Goal: Navigation & Orientation: Find specific page/section

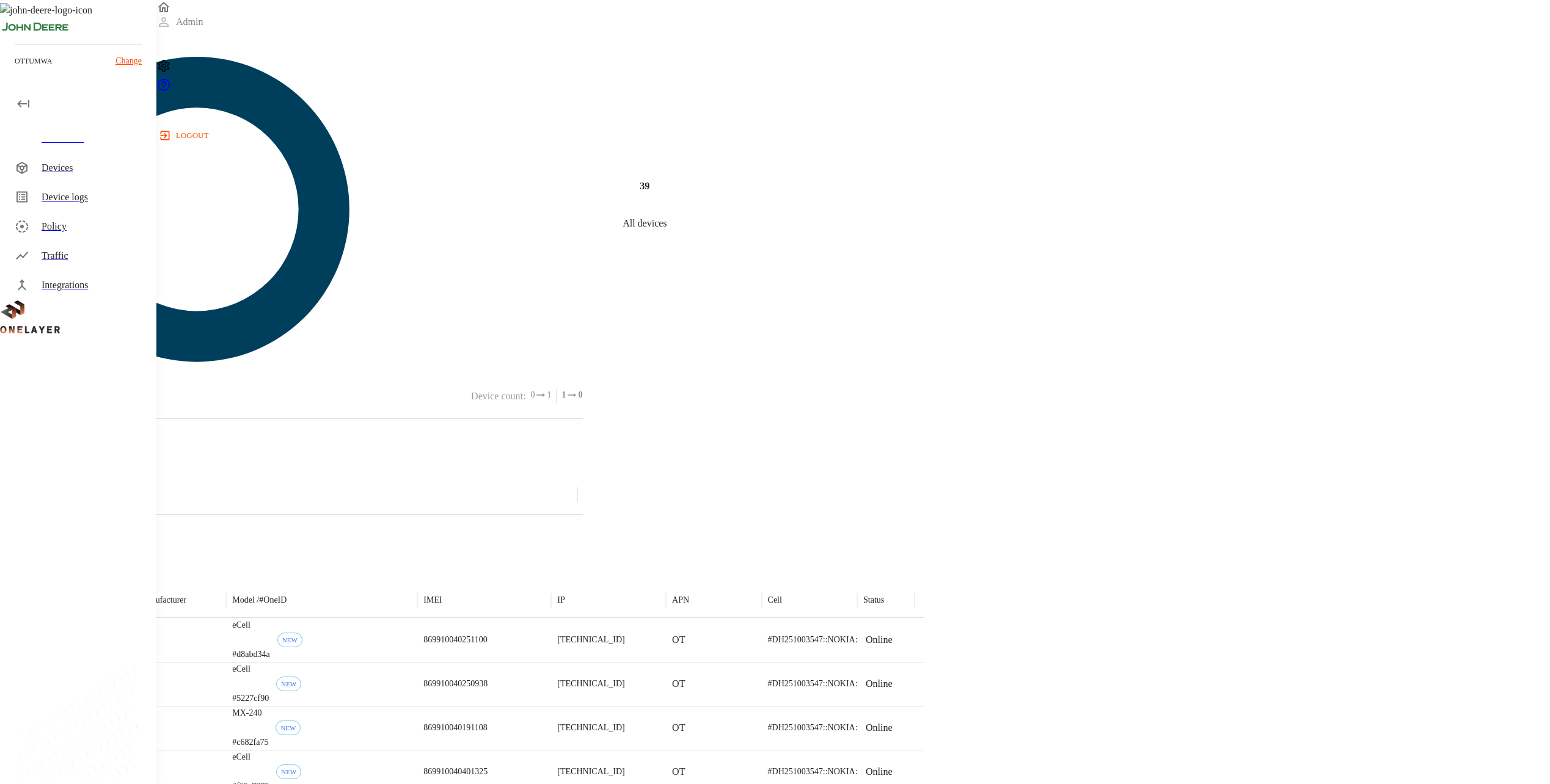
scroll to position [527, 0]
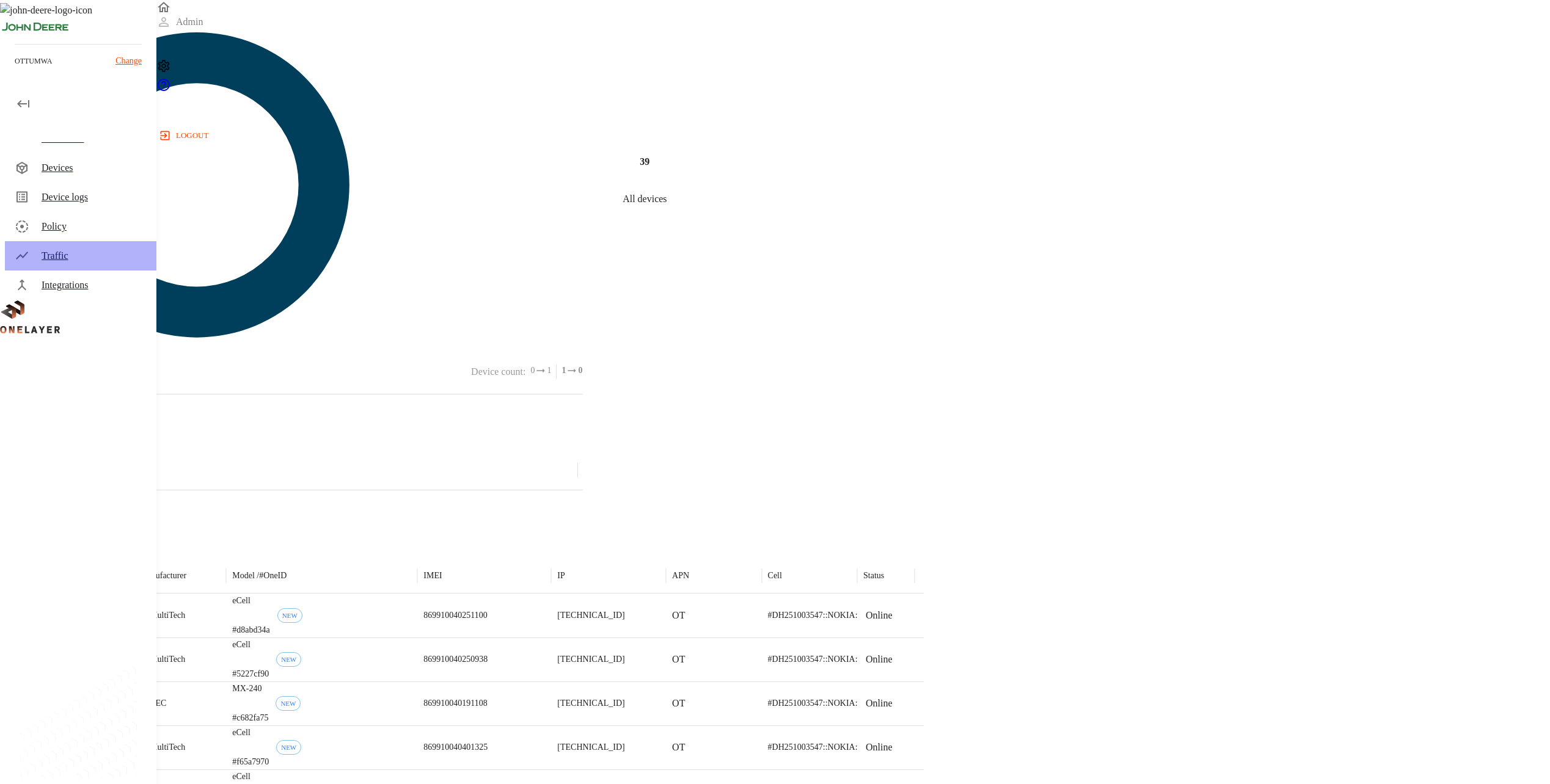
click at [82, 256] on div "Traffic" at bounding box center [94, 256] width 105 height 15
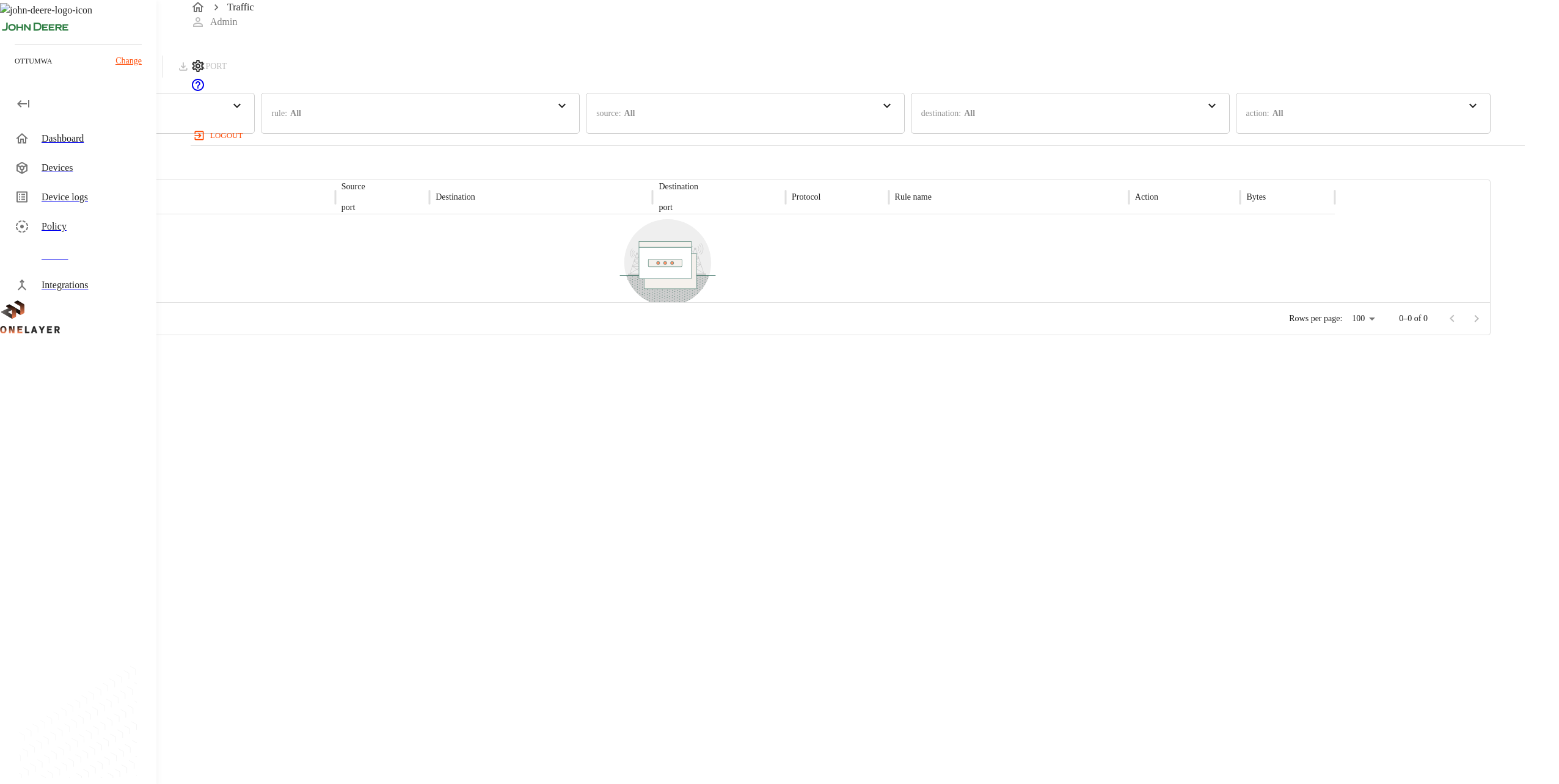
click at [133, 146] on div "Dashboard" at bounding box center [80, 139] width 152 height 30
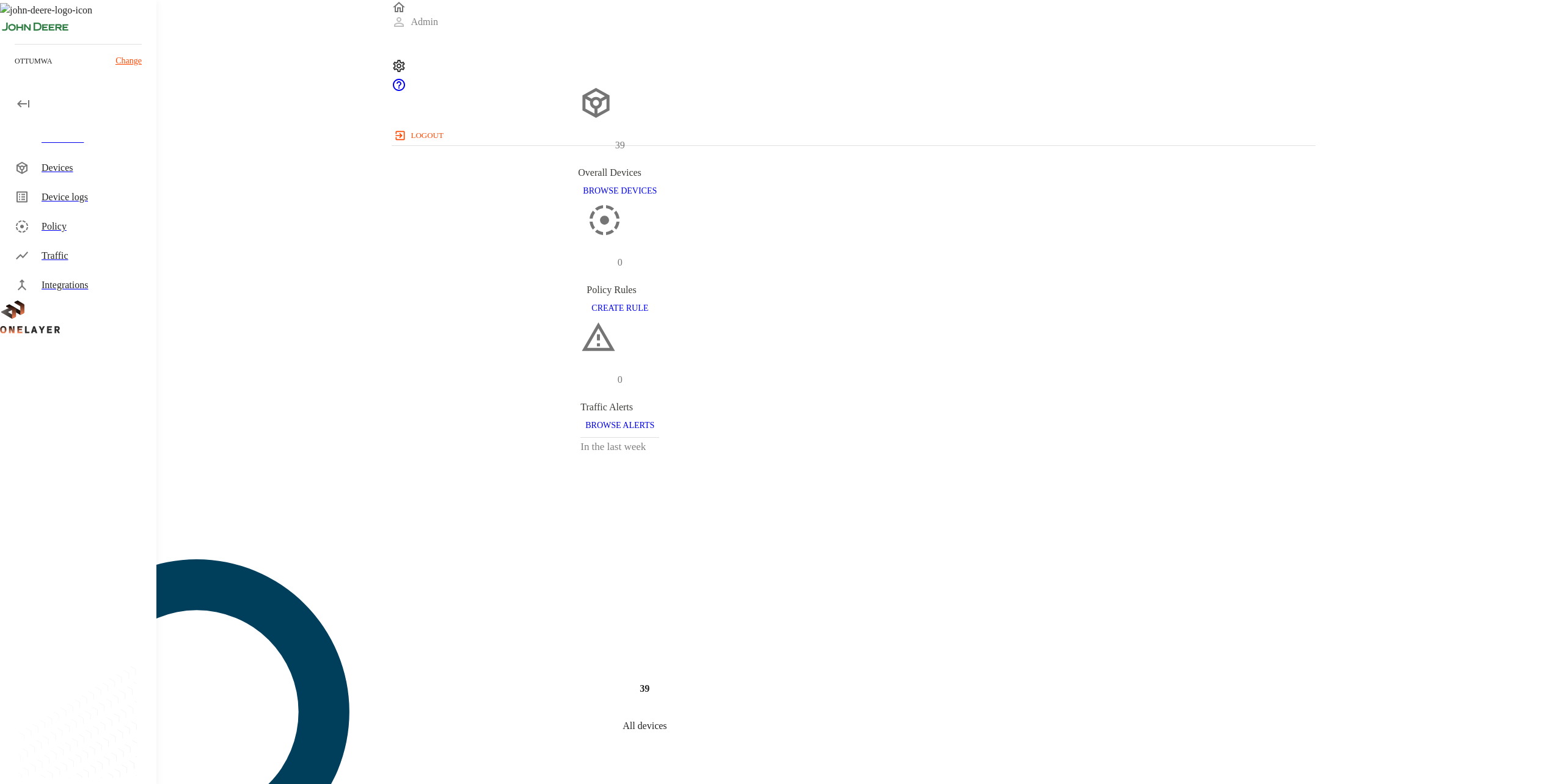
click at [109, 157] on div "Devices" at bounding box center [80, 168] width 152 height 30
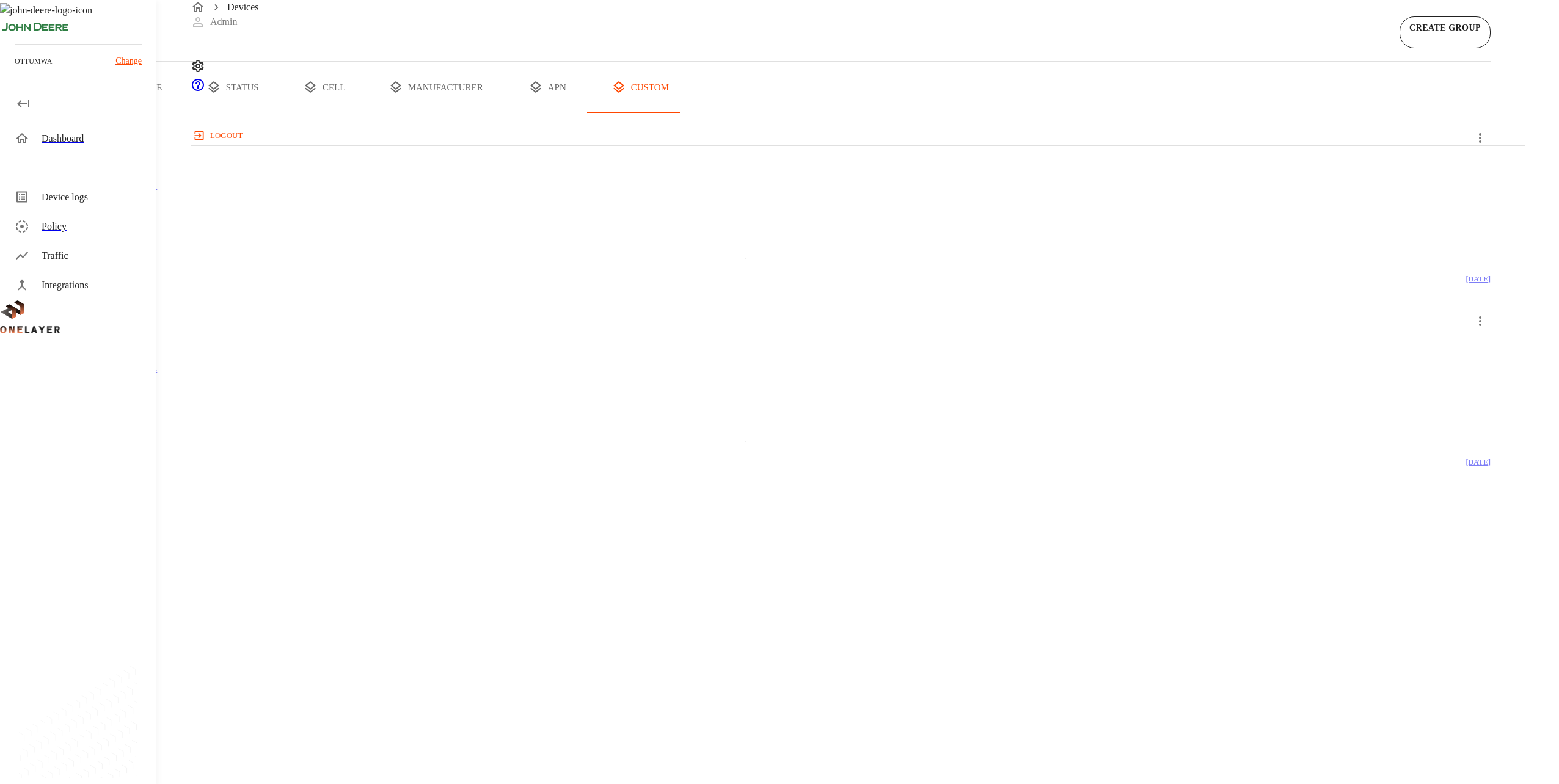
click at [95, 113] on button "all devices" at bounding box center [48, 87] width 95 height 52
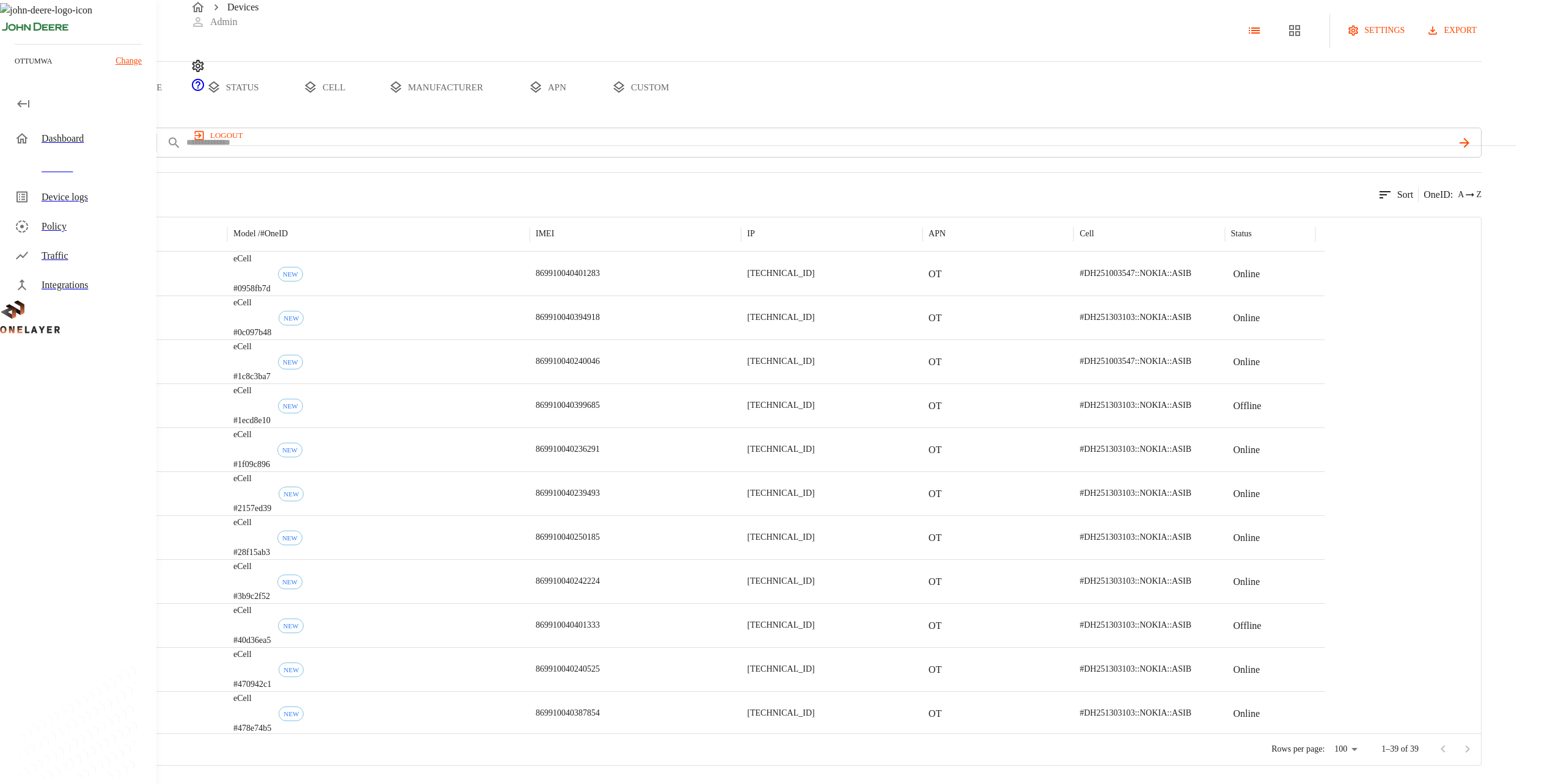
click at [187, 113] on button "type" at bounding box center [141, 87] width 91 height 52
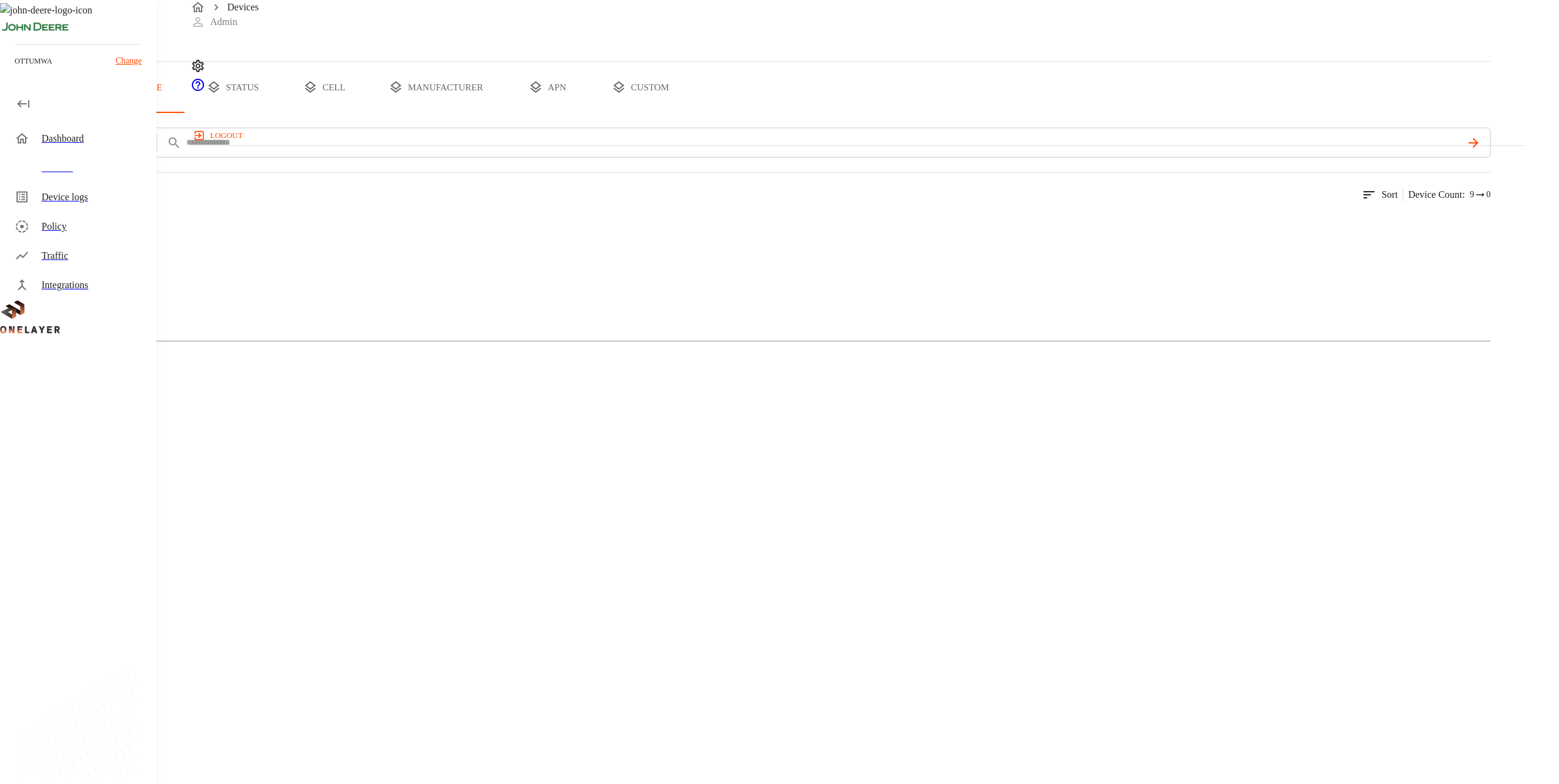
click at [82, 173] on div "Devices" at bounding box center [94, 168] width 105 height 15
click at [124, 139] on div "Dashboard" at bounding box center [94, 138] width 105 height 15
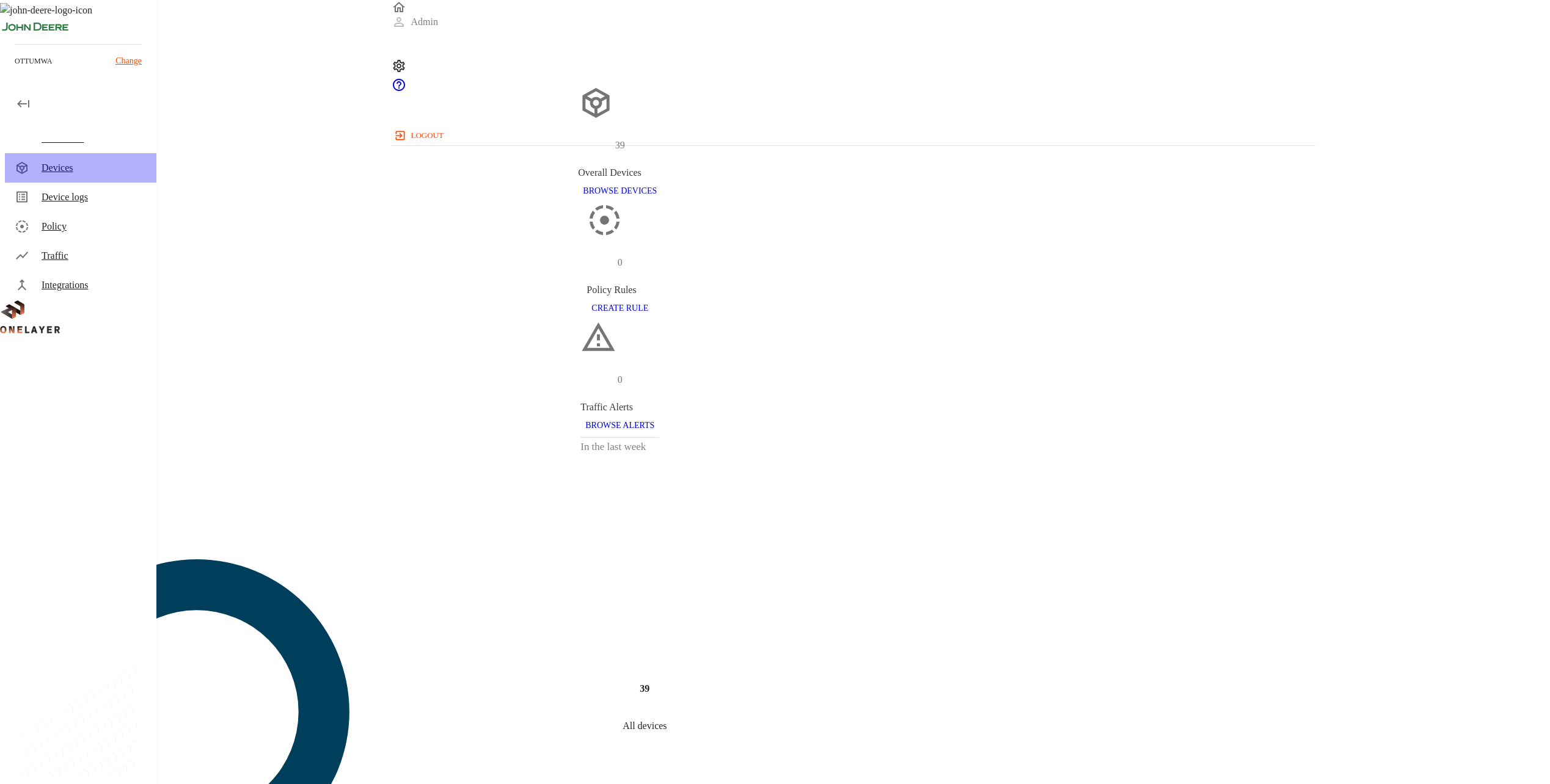
click at [111, 162] on div "Devices" at bounding box center [94, 168] width 105 height 15
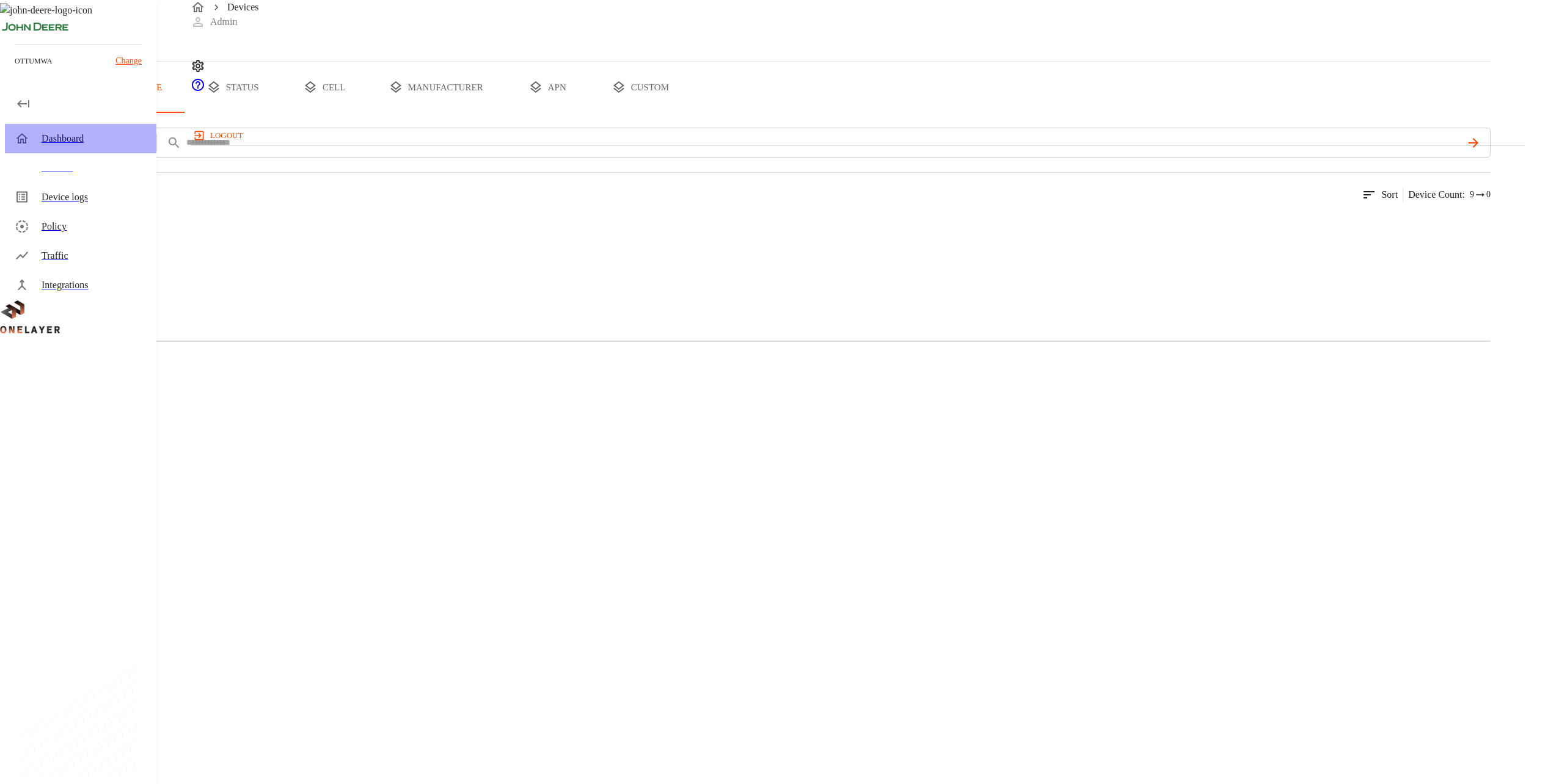
click at [130, 131] on div "Dashboard" at bounding box center [94, 138] width 105 height 15
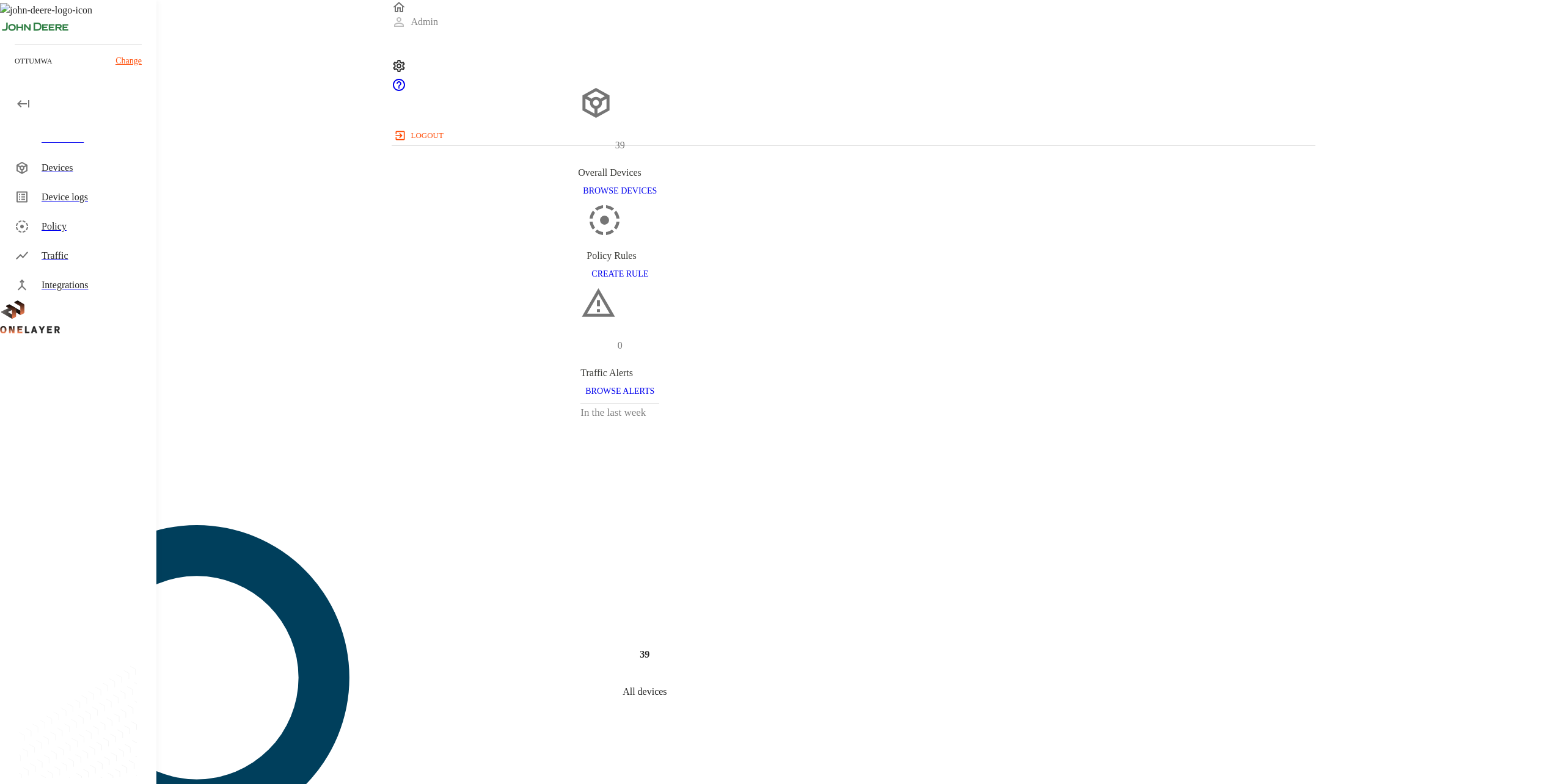
click at [148, 169] on div "Devices" at bounding box center [80, 168] width 152 height 30
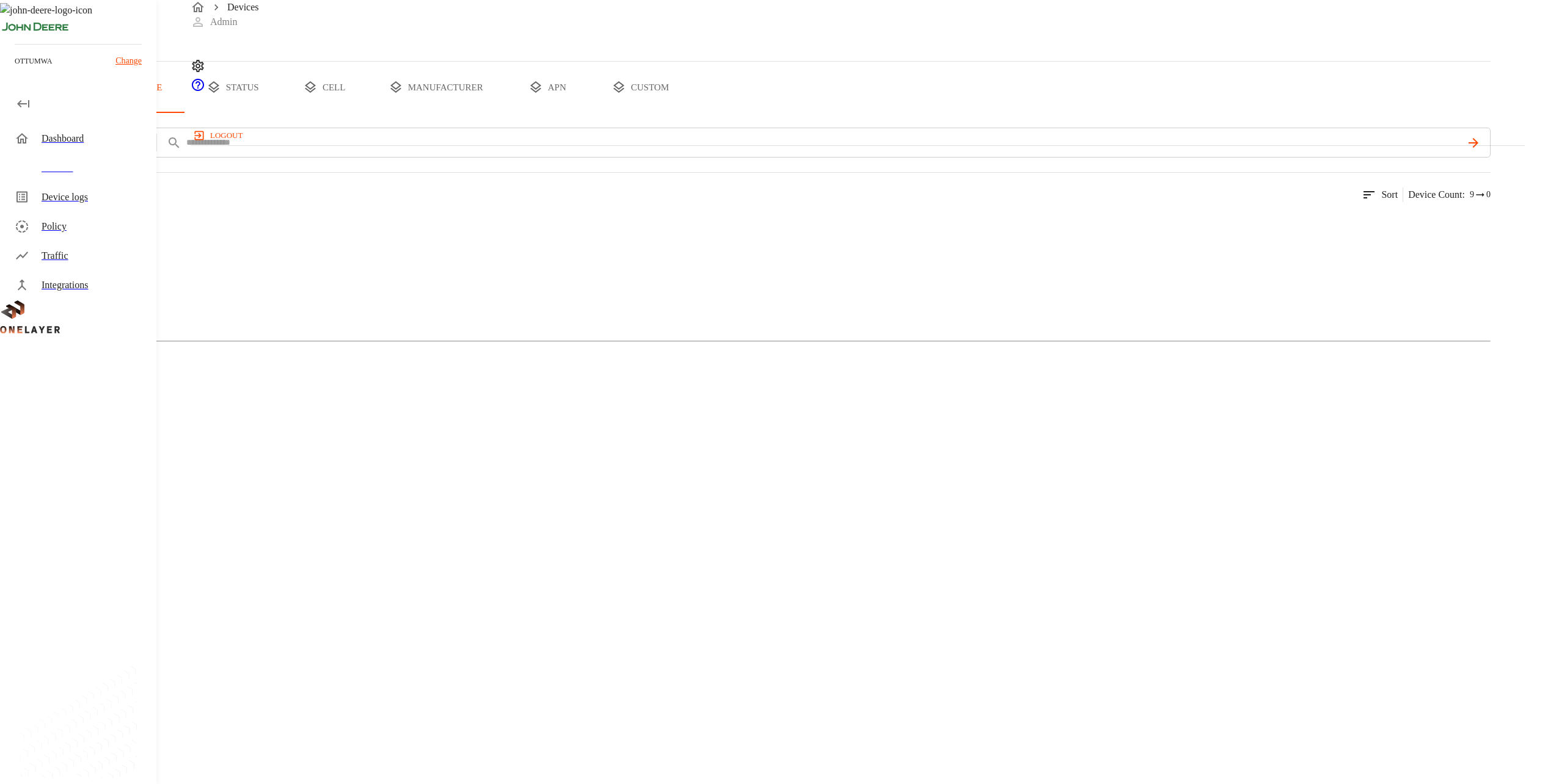
click at [128, 201] on div "Device logs" at bounding box center [94, 197] width 105 height 15
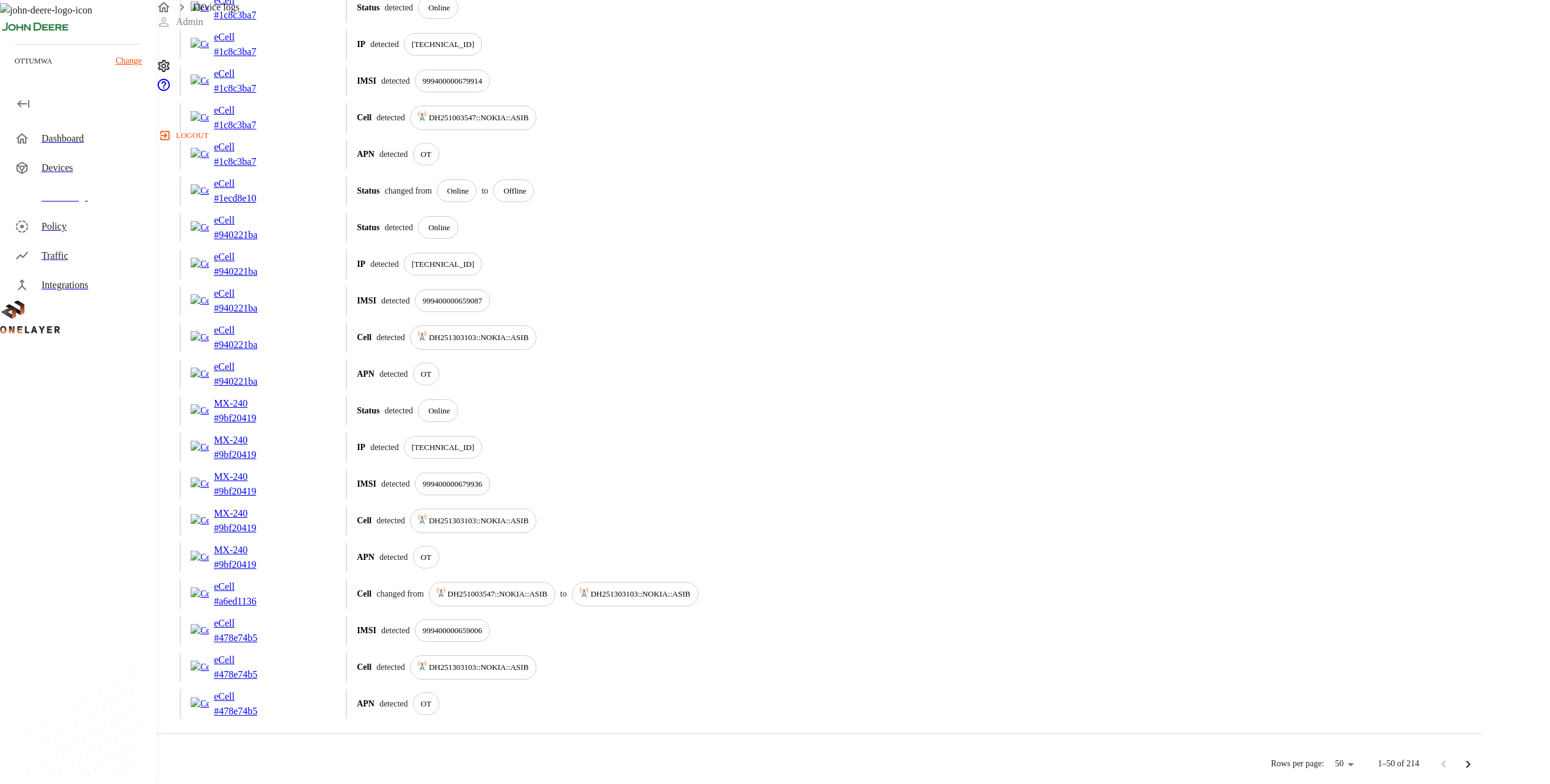
scroll to position [1332, 0]
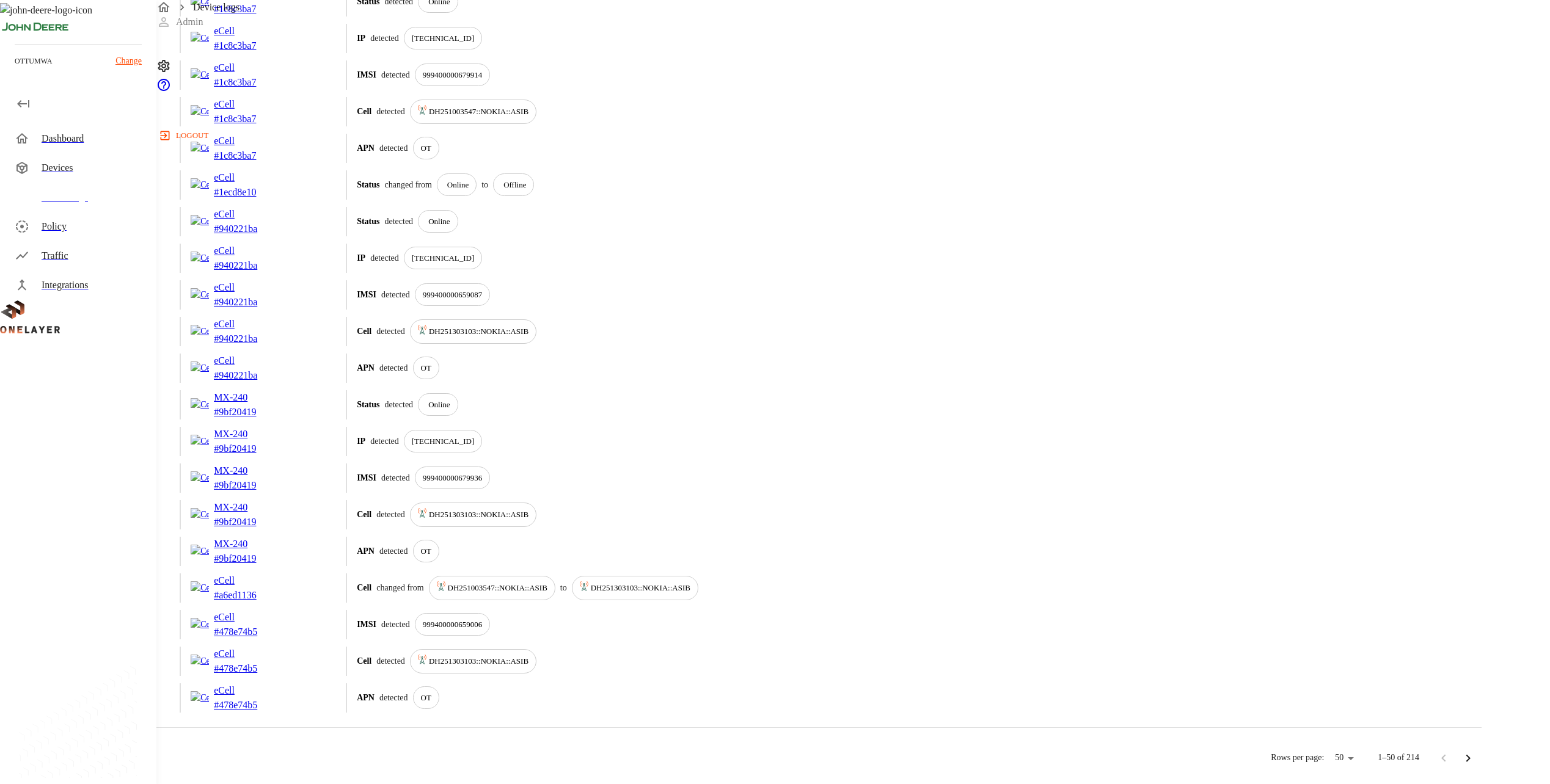
drag, startPoint x: 923, startPoint y: 448, endPoint x: 939, endPoint y: 413, distance: 38.5
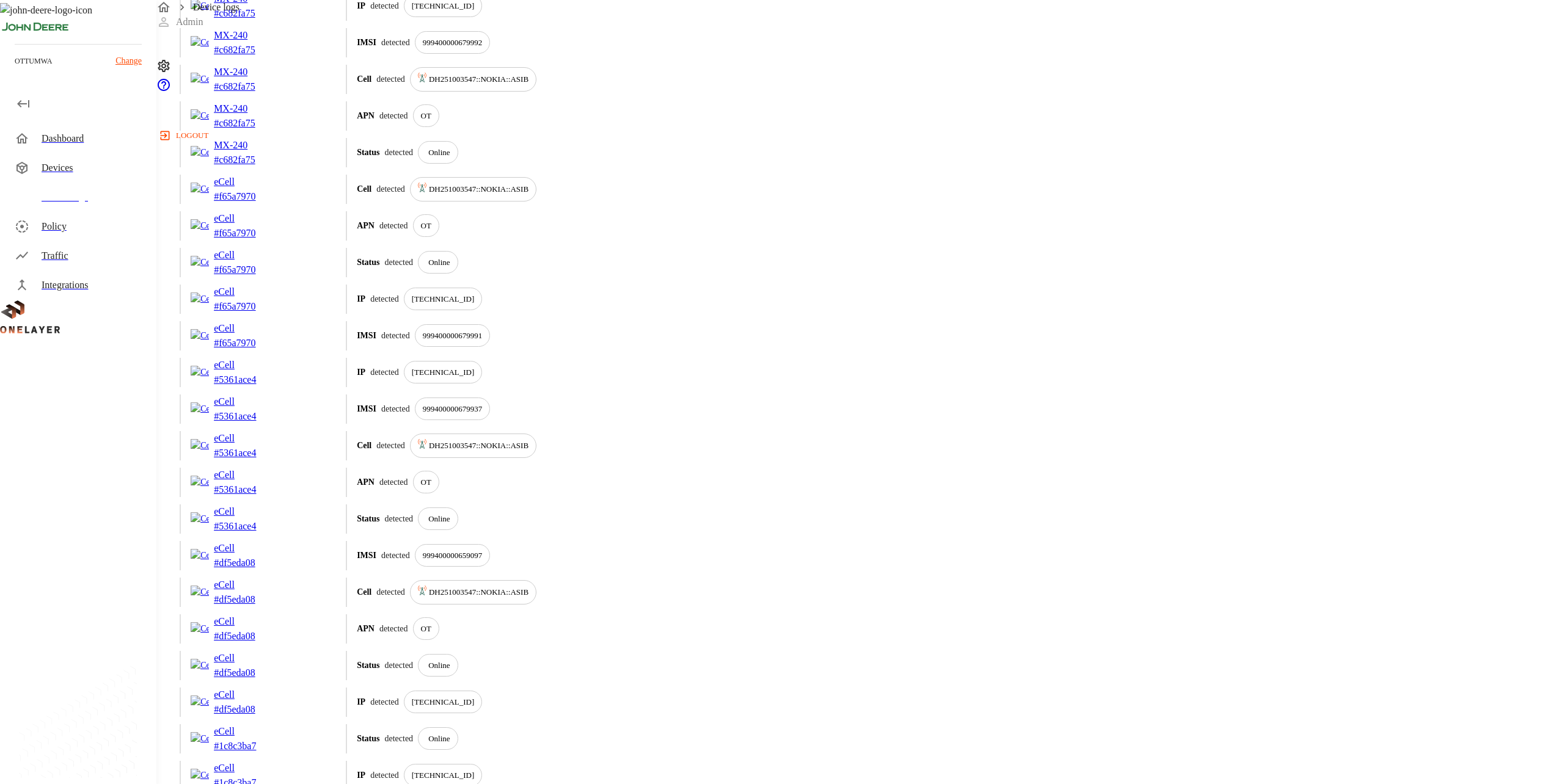
scroll to position [0, 0]
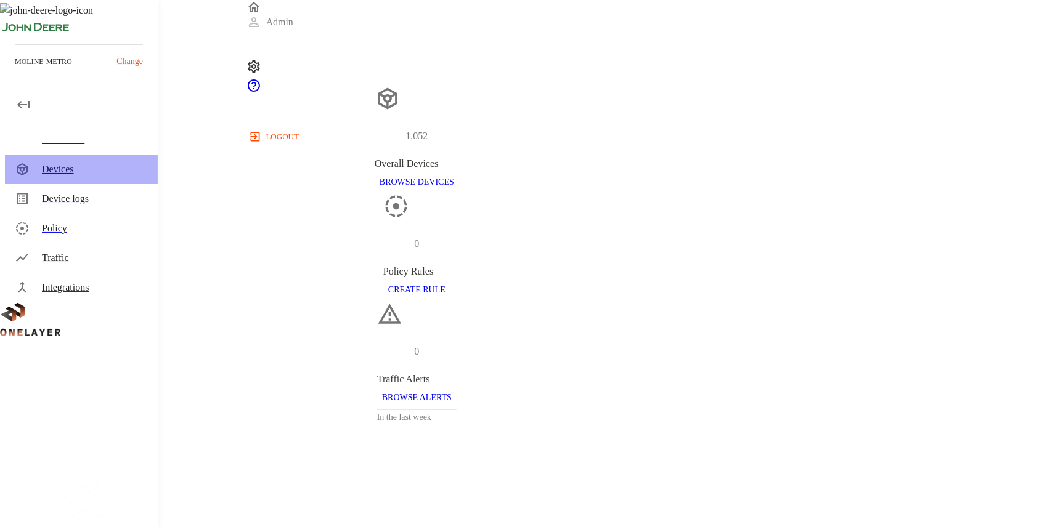
click at [97, 178] on div "Devices" at bounding box center [81, 170] width 153 height 30
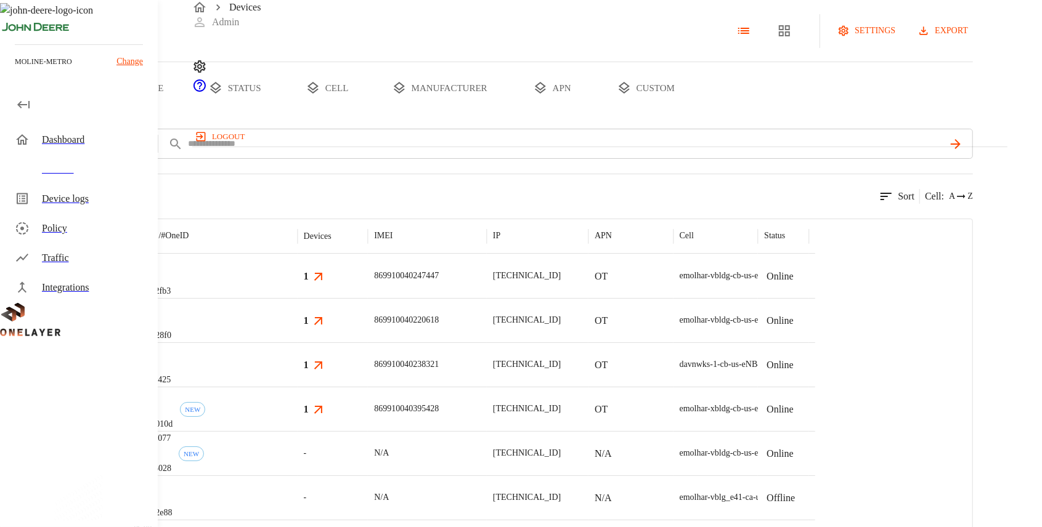
click at [129, 198] on div "Device logs" at bounding box center [95, 199] width 106 height 15
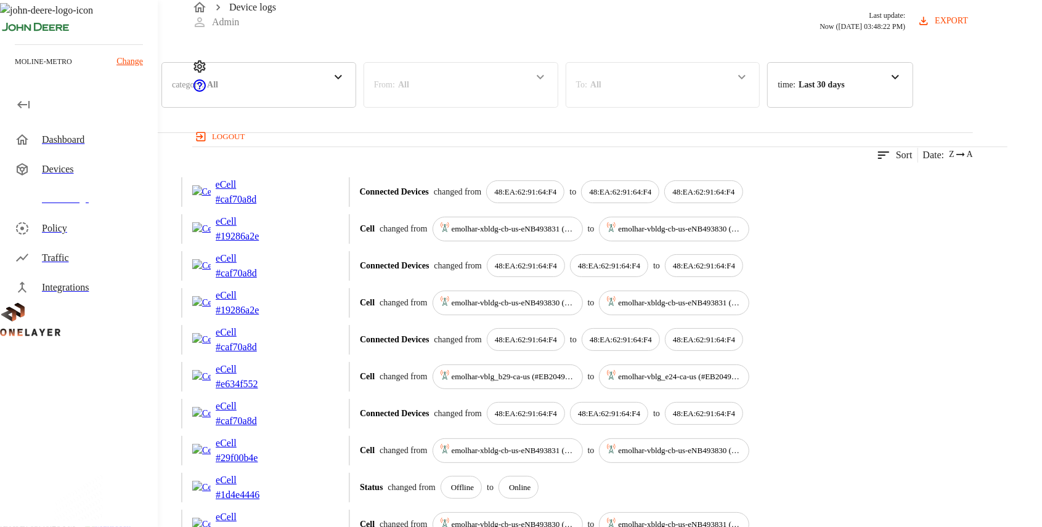
click at [356, 108] on div "category : All" at bounding box center [258, 85] width 195 height 46
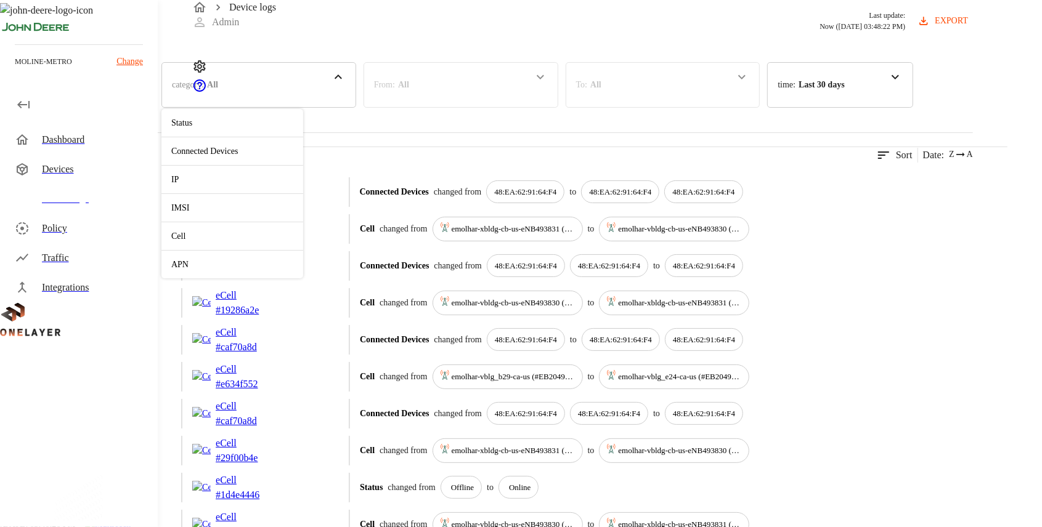
click at [293, 158] on p "Connected Devices" at bounding box center [232, 151] width 122 height 13
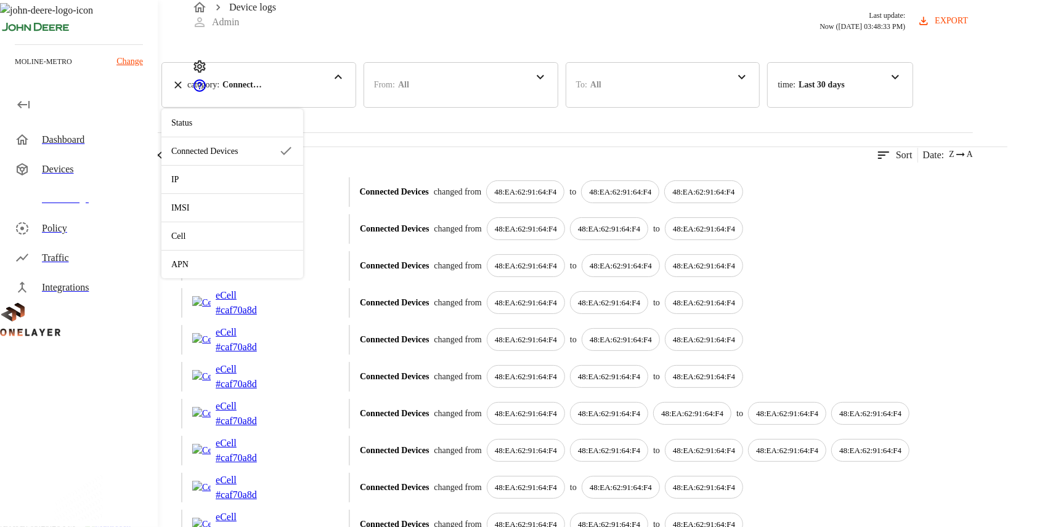
click at [312, 163] on div "3,584 results match your criteria. Clear Filters Sort Date : Z A" at bounding box center [486, 147] width 973 height 30
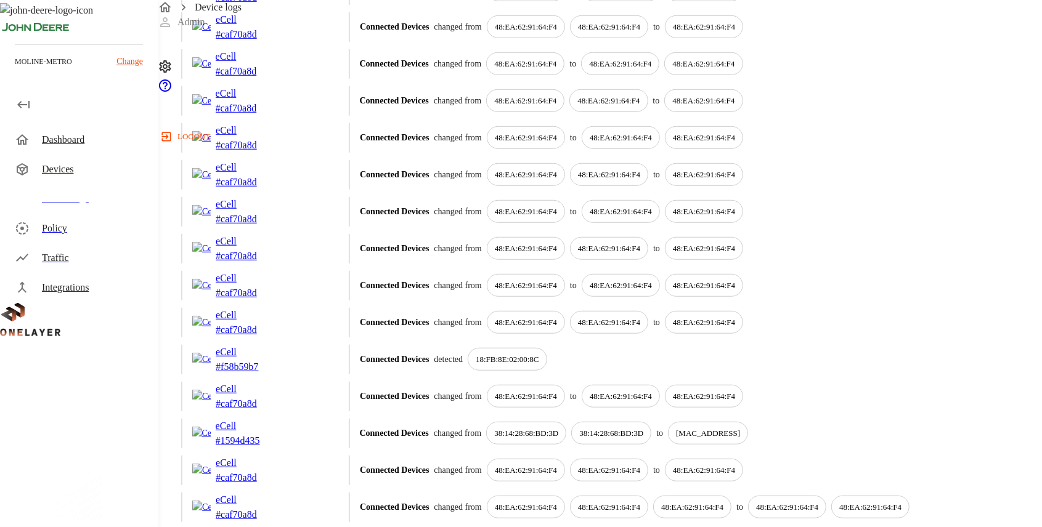
scroll to position [575, 0]
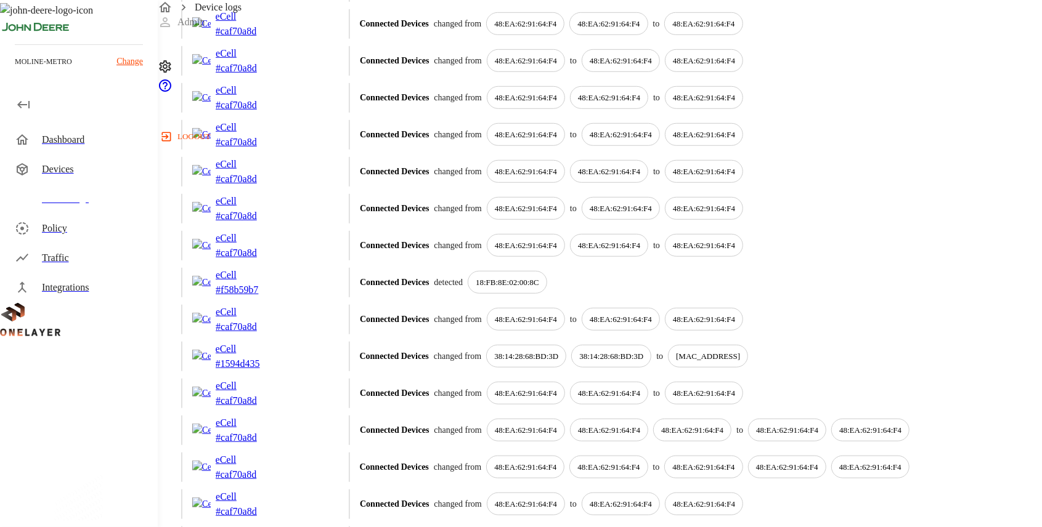
click at [277, 246] on p "eCell" at bounding box center [247, 238] width 62 height 15
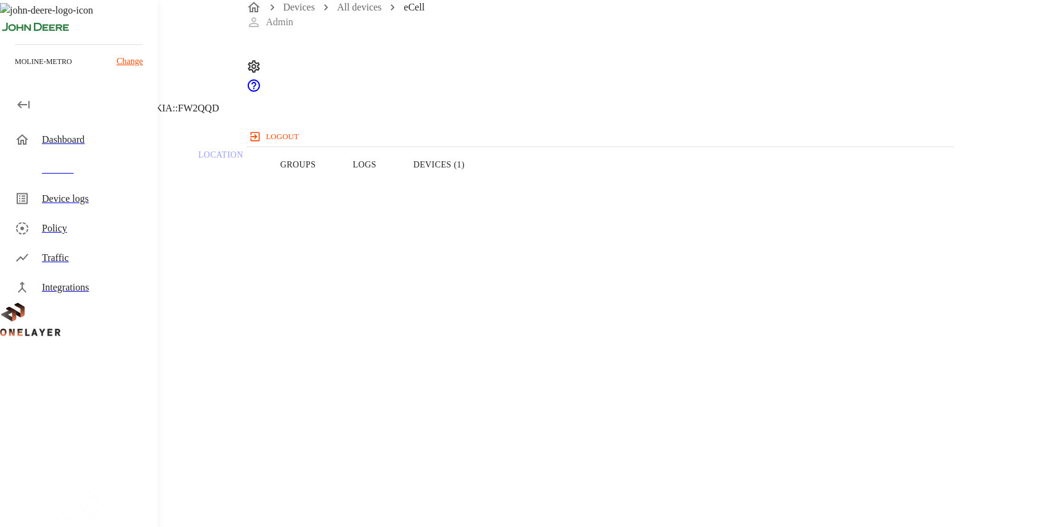
click at [335, 185] on button "Groups" at bounding box center [298, 165] width 73 height 78
click at [84, 192] on button "Overview" at bounding box center [42, 165] width 84 height 78
click at [483, 182] on button "Devices (1)" at bounding box center [439, 165] width 88 height 78
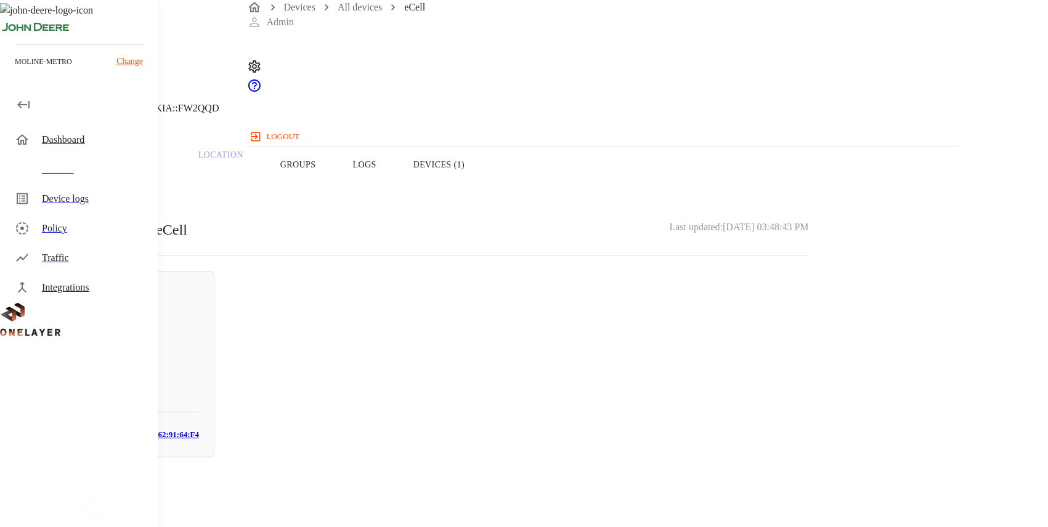
click at [199, 329] on div "N/A 169.254.29.34" at bounding box center [122, 324] width 154 height 15
drag, startPoint x: 601, startPoint y: 228, endPoint x: 595, endPoint y: 222, distance: 8.7
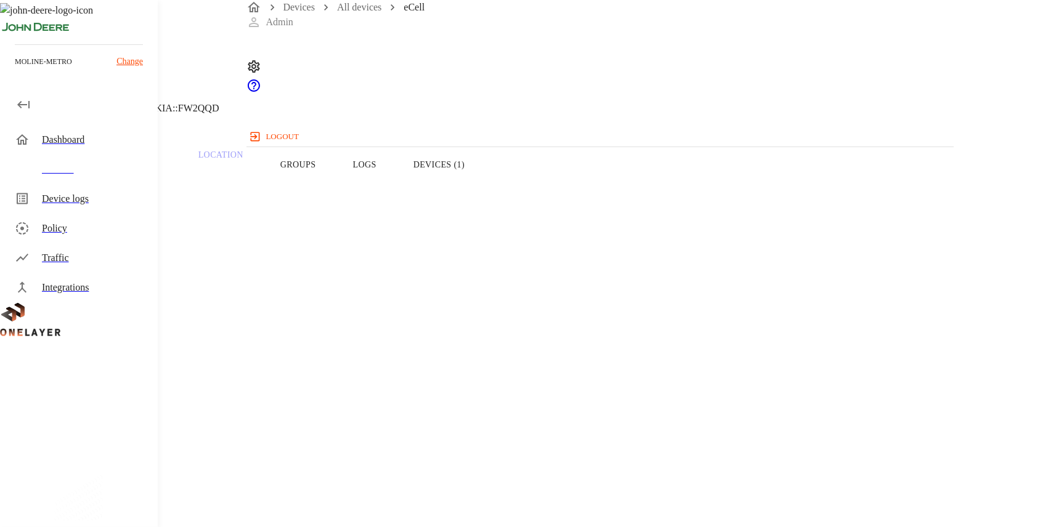
click at [395, 194] on button "Logs" at bounding box center [365, 165] width 60 height 78
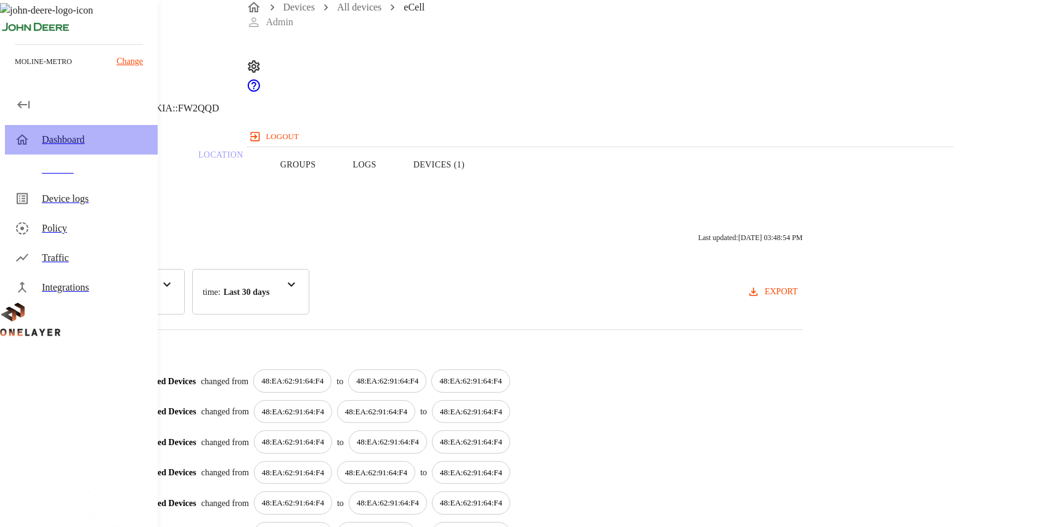
click at [115, 138] on div "Dashboard" at bounding box center [95, 139] width 106 height 15
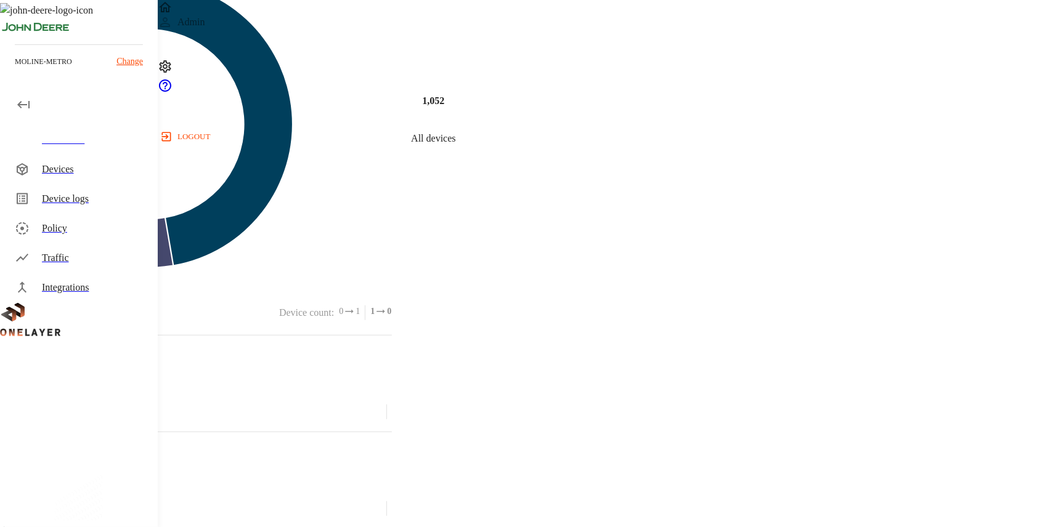
scroll to position [534, 0]
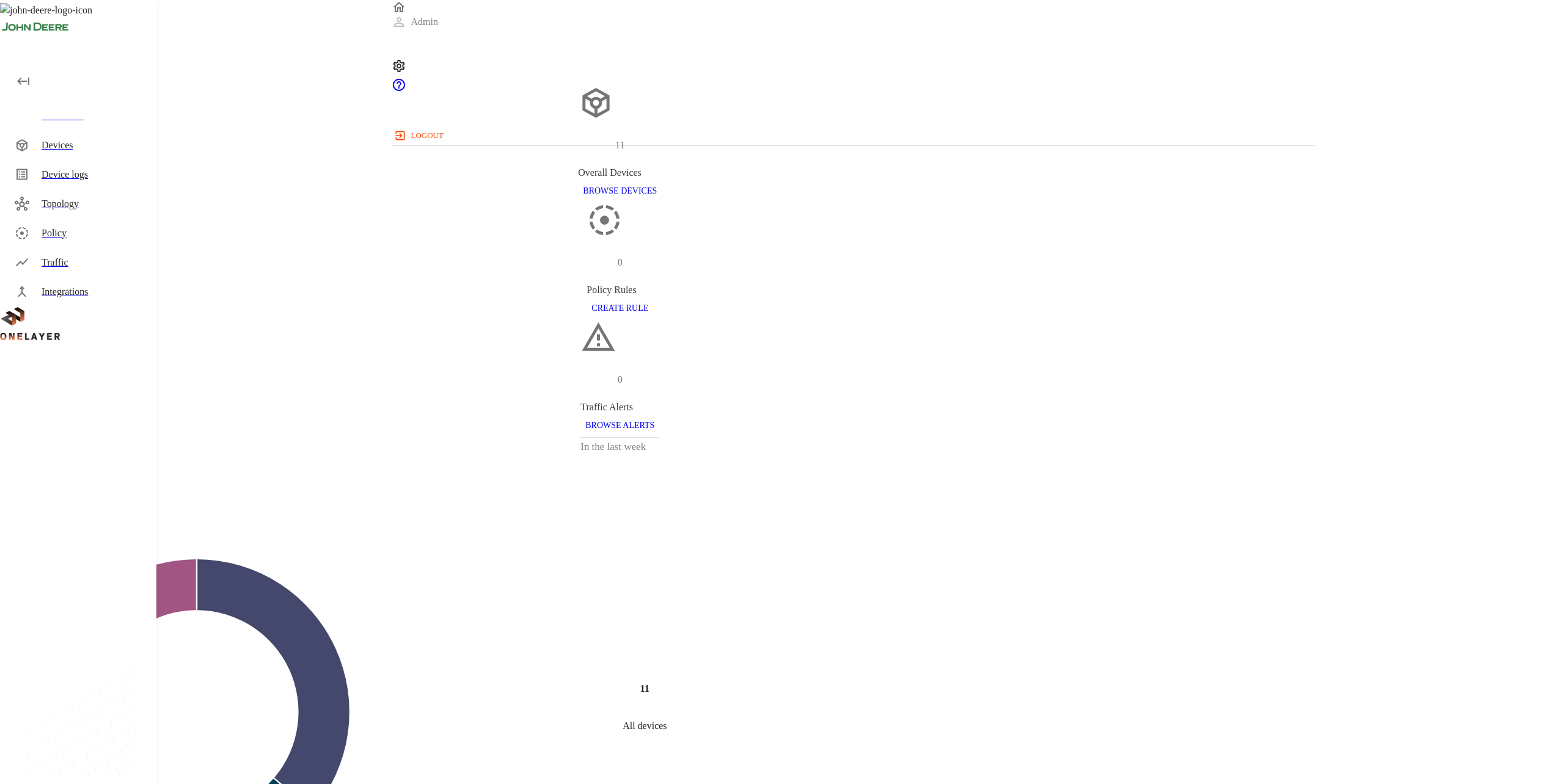
click at [47, 147] on div "Devices" at bounding box center [94, 145] width 105 height 15
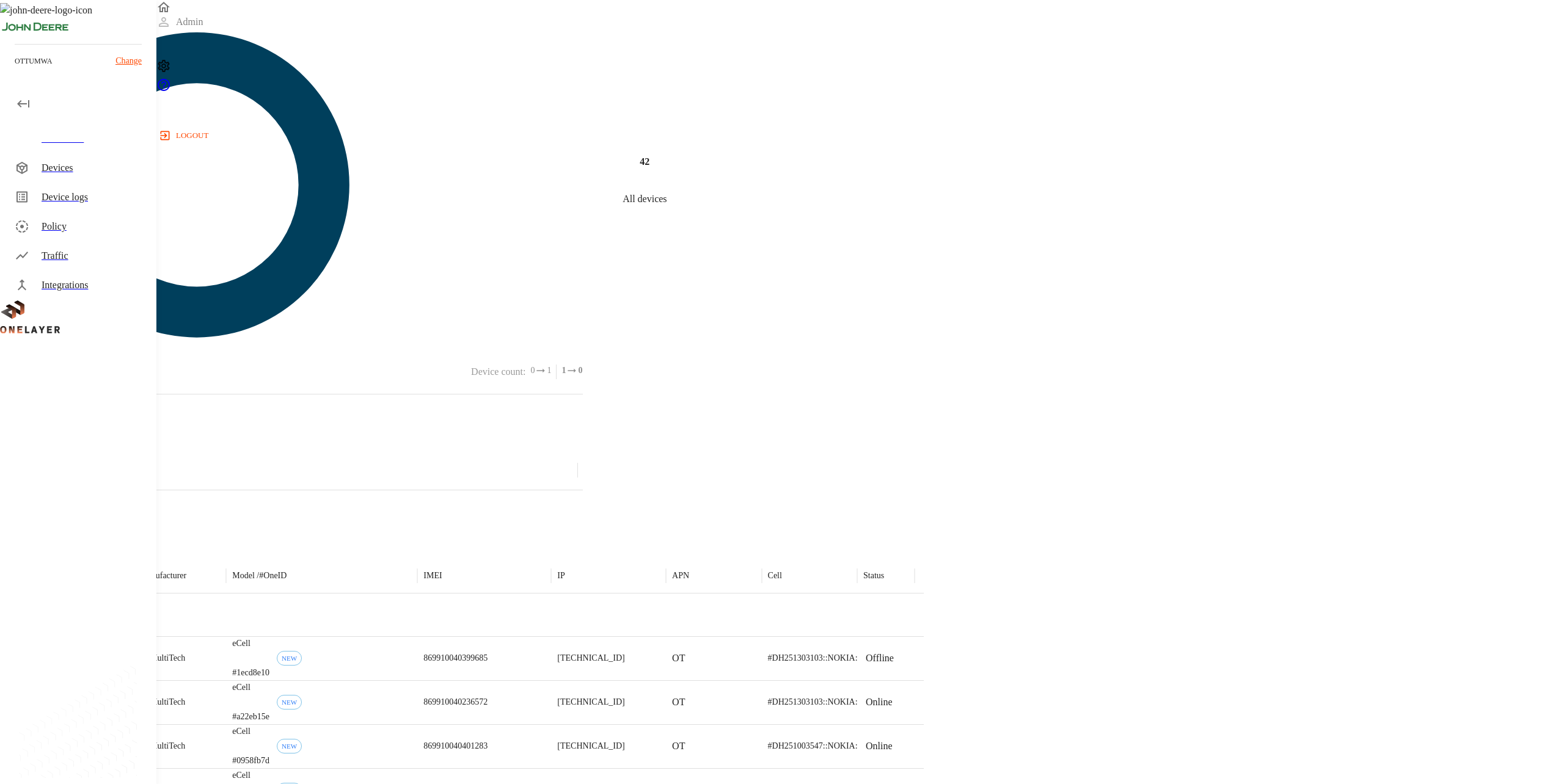
scroll to position [611, 0]
click at [85, 173] on div "Devices" at bounding box center [94, 168] width 105 height 15
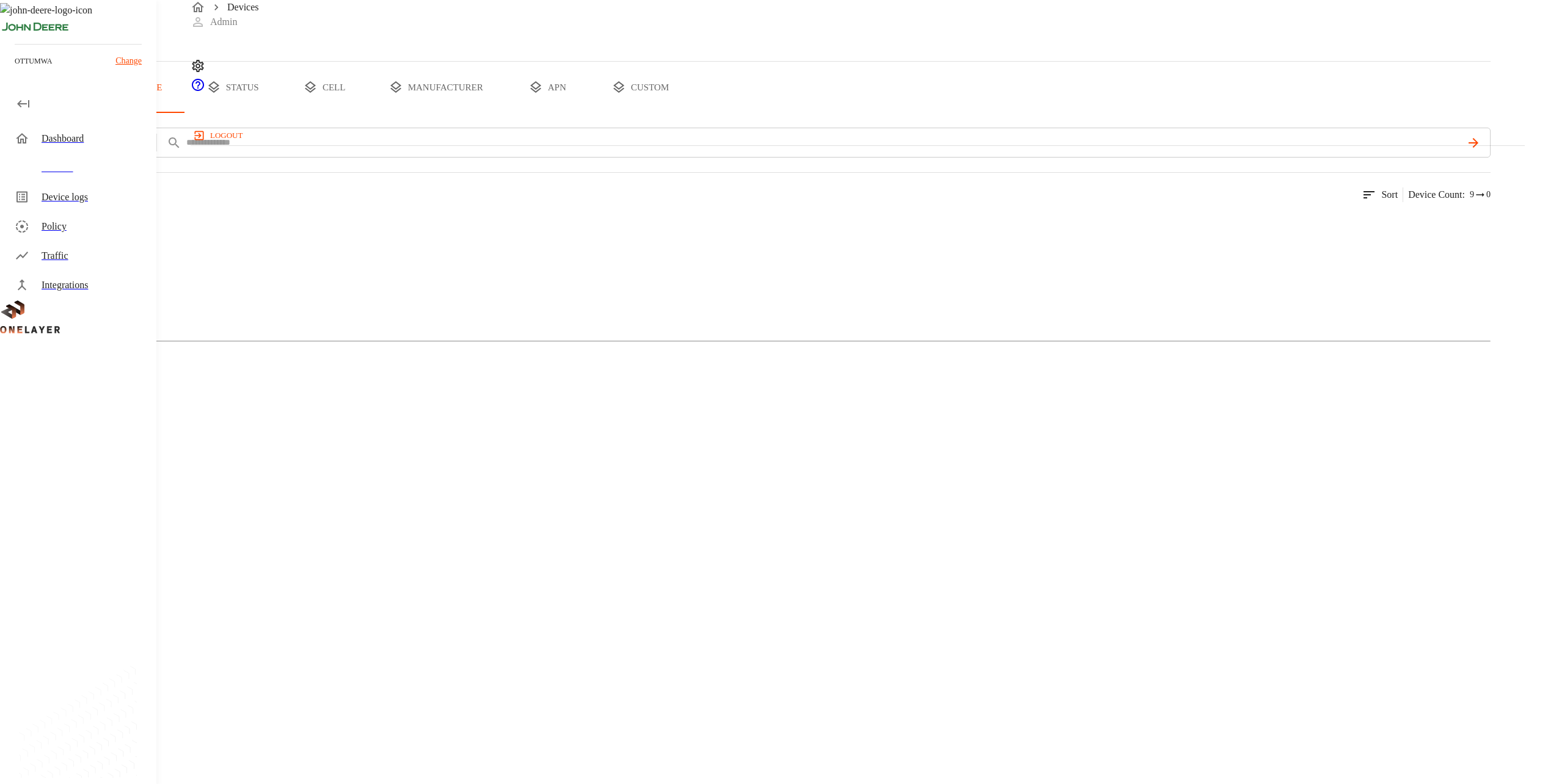
click at [95, 113] on button "all devices" at bounding box center [48, 87] width 95 height 52
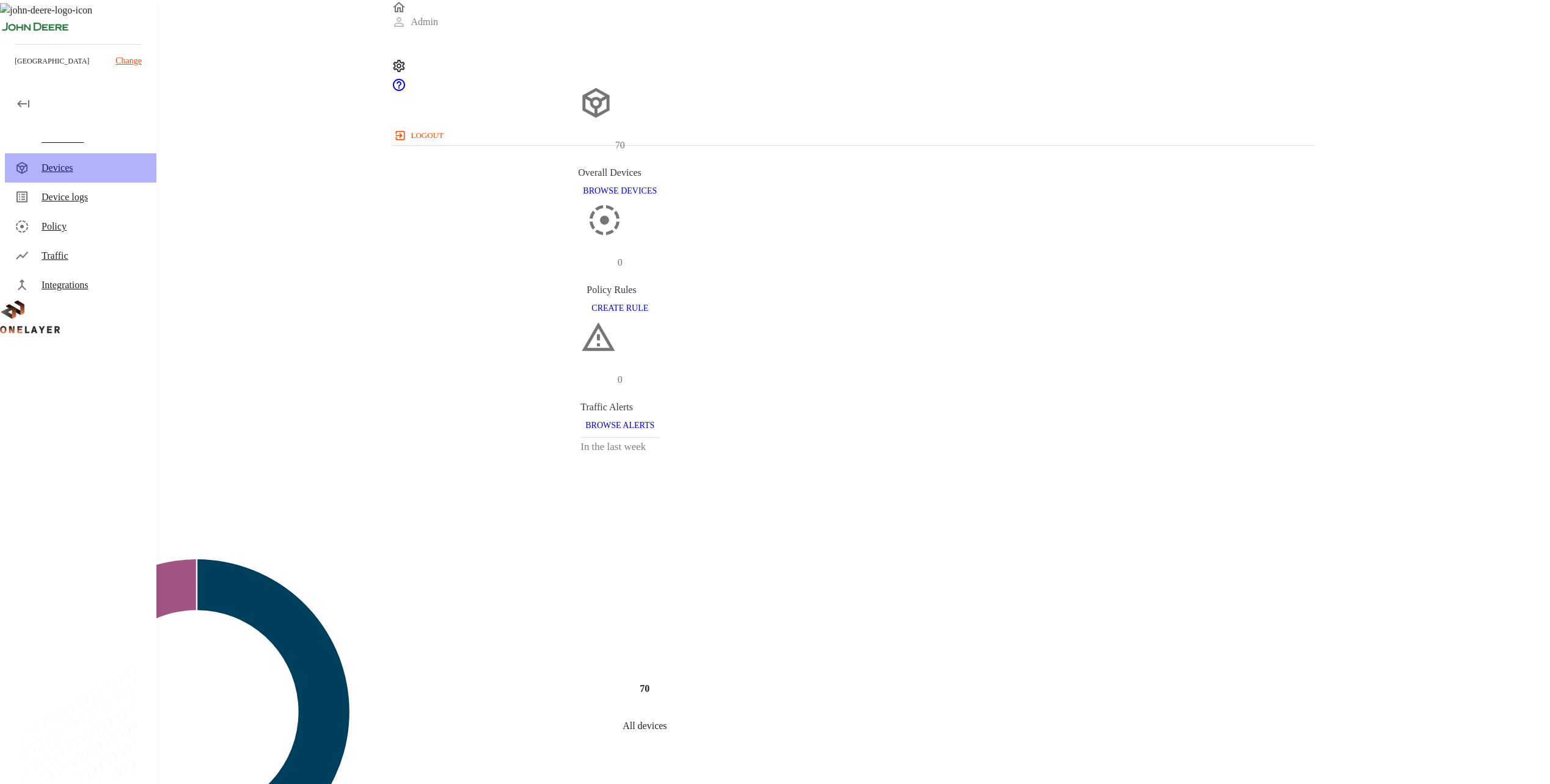
click at [142, 174] on div "Devices" at bounding box center [94, 168] width 105 height 15
